Goal: Task Accomplishment & Management: Complete application form

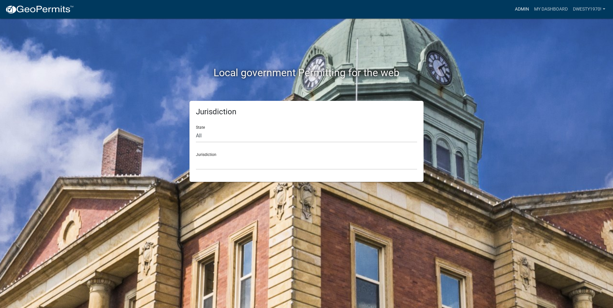
click at [524, 10] on link "Admin" at bounding box center [521, 9] width 19 height 12
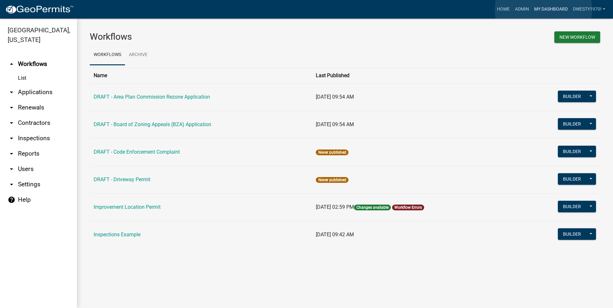
click at [543, 10] on link "My Dashboard" at bounding box center [550, 9] width 39 height 12
click at [499, 6] on link "Home" at bounding box center [503, 9] width 18 height 12
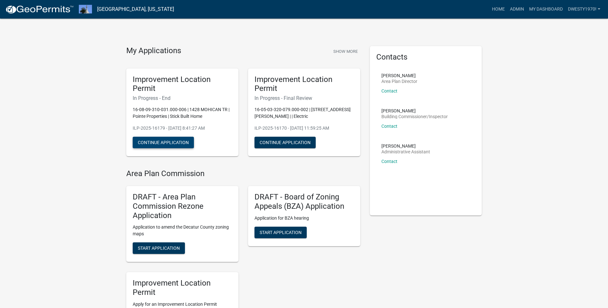
click at [177, 142] on button "Continue Application" at bounding box center [163, 143] width 61 height 12
